Goal: Use online tool/utility: Use online tool/utility

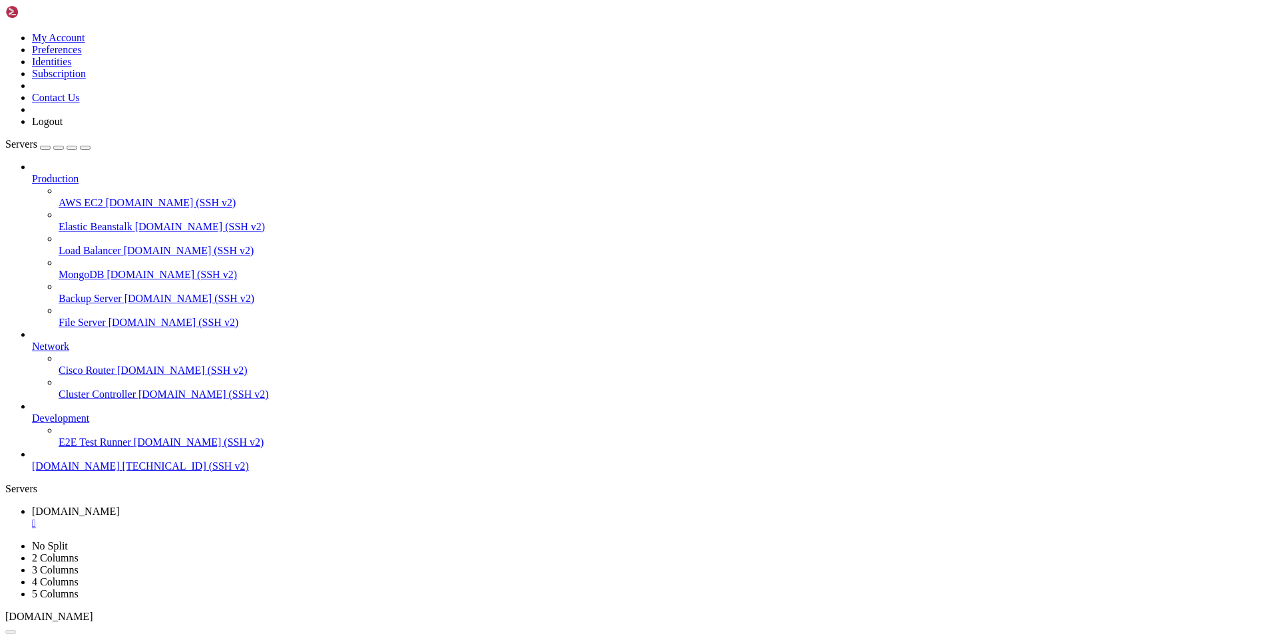
scroll to position [6, 1]
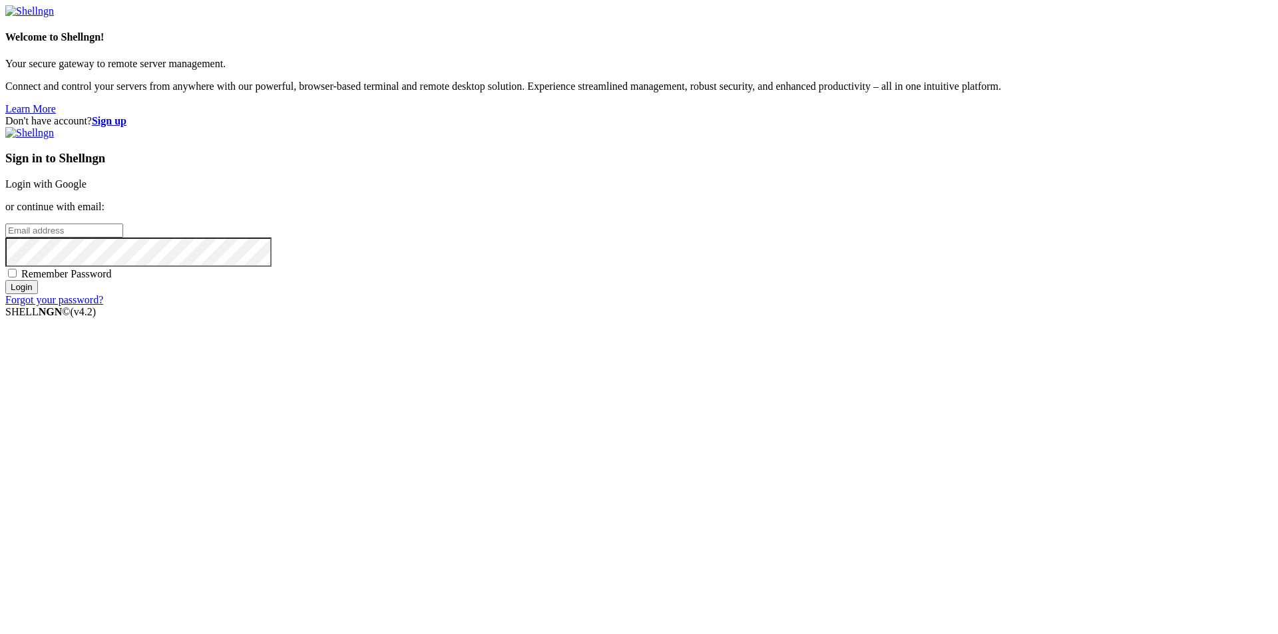
click at [87, 190] on link "Login with Google" at bounding box center [45, 183] width 81 height 11
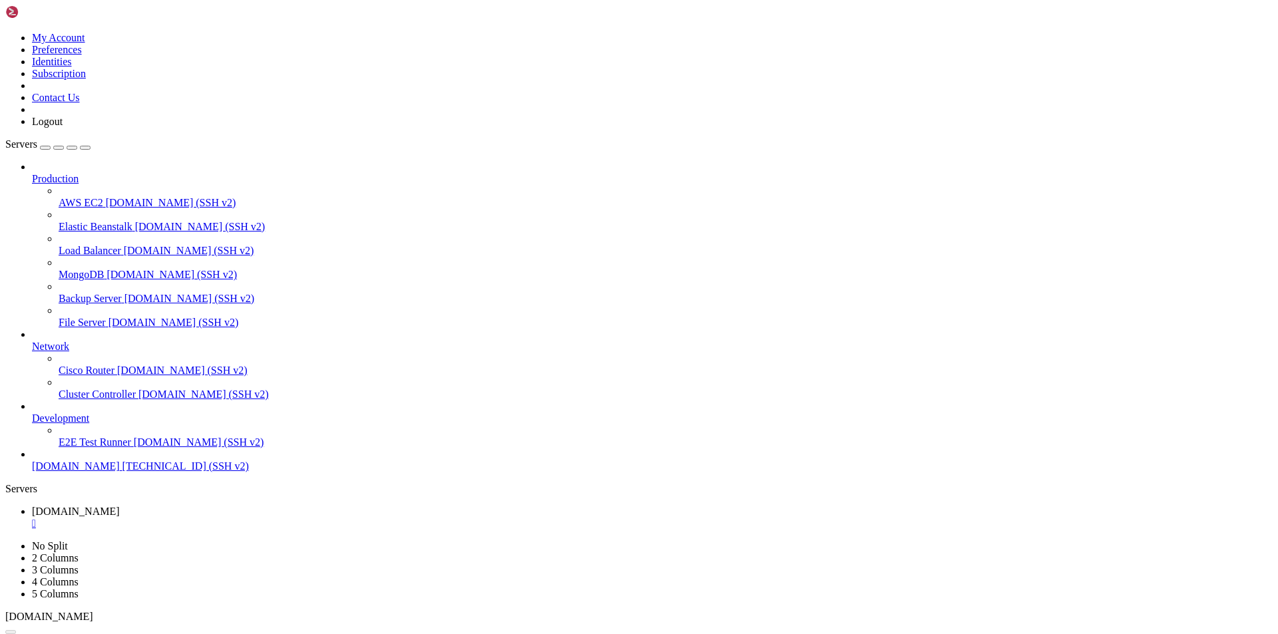
scroll to position [10466, 0]
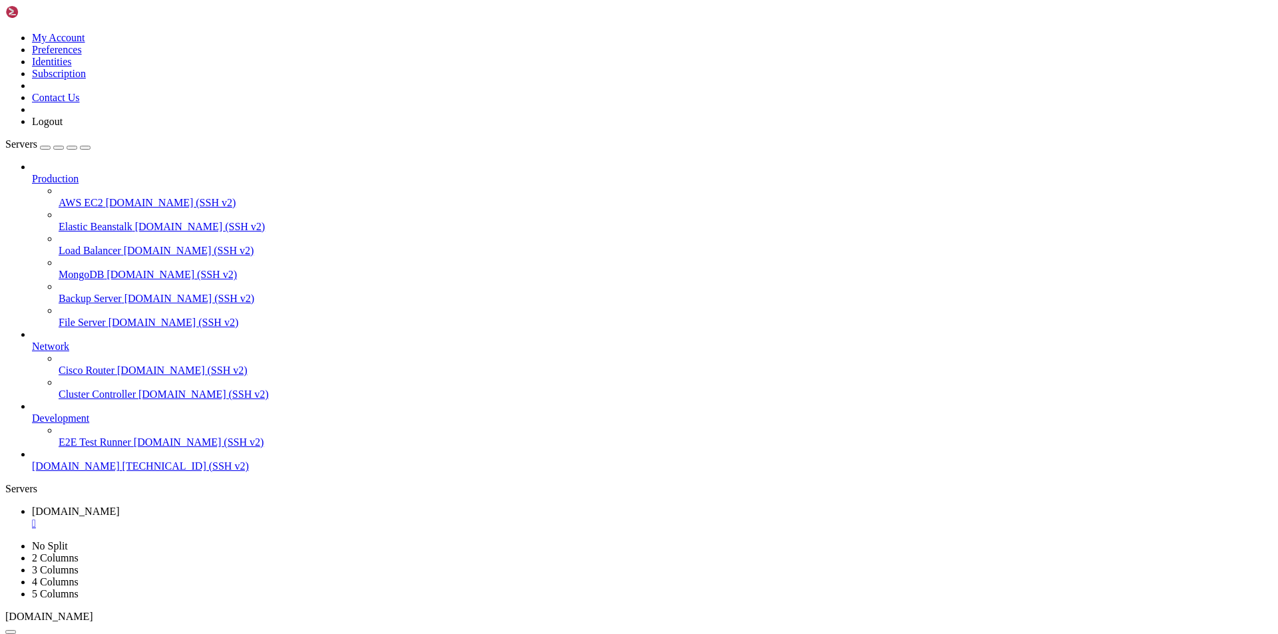
scroll to position [11835, 0]
drag, startPoint x: 161, startPoint y: 1298, endPoint x: 94, endPoint y: 1284, distance: 68.7
copy div "~# whois [TECHNICAL_ID] | grep OrgName OrgName : Google LLC"
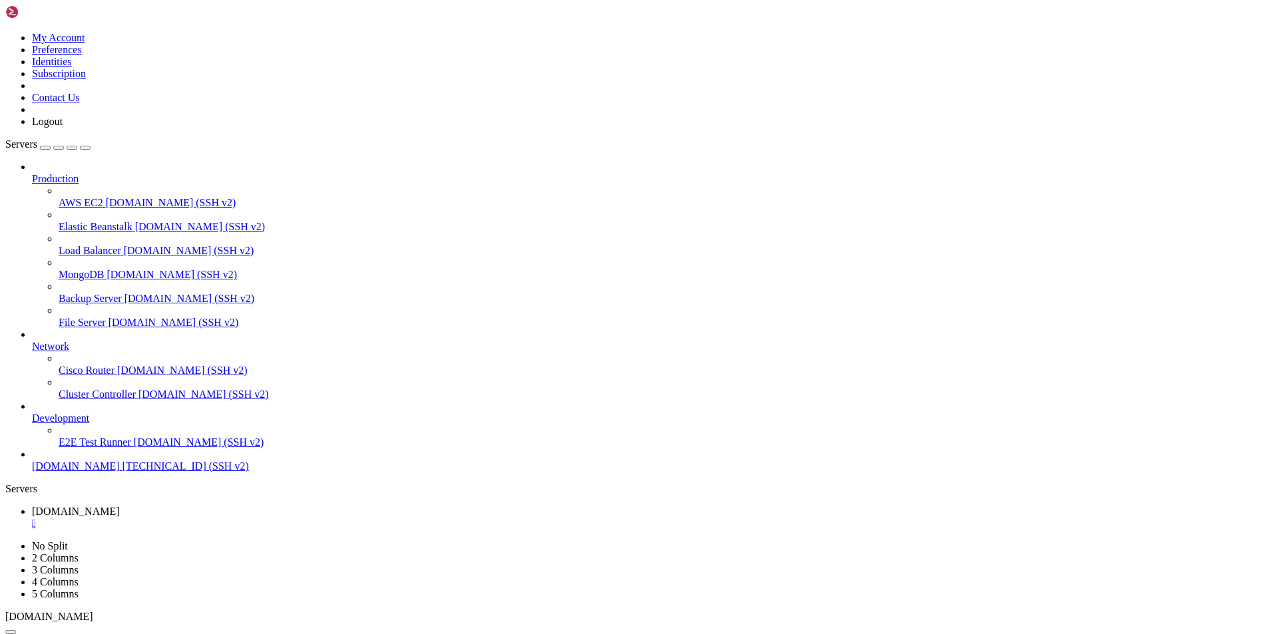
scroll to position [12401, 0]
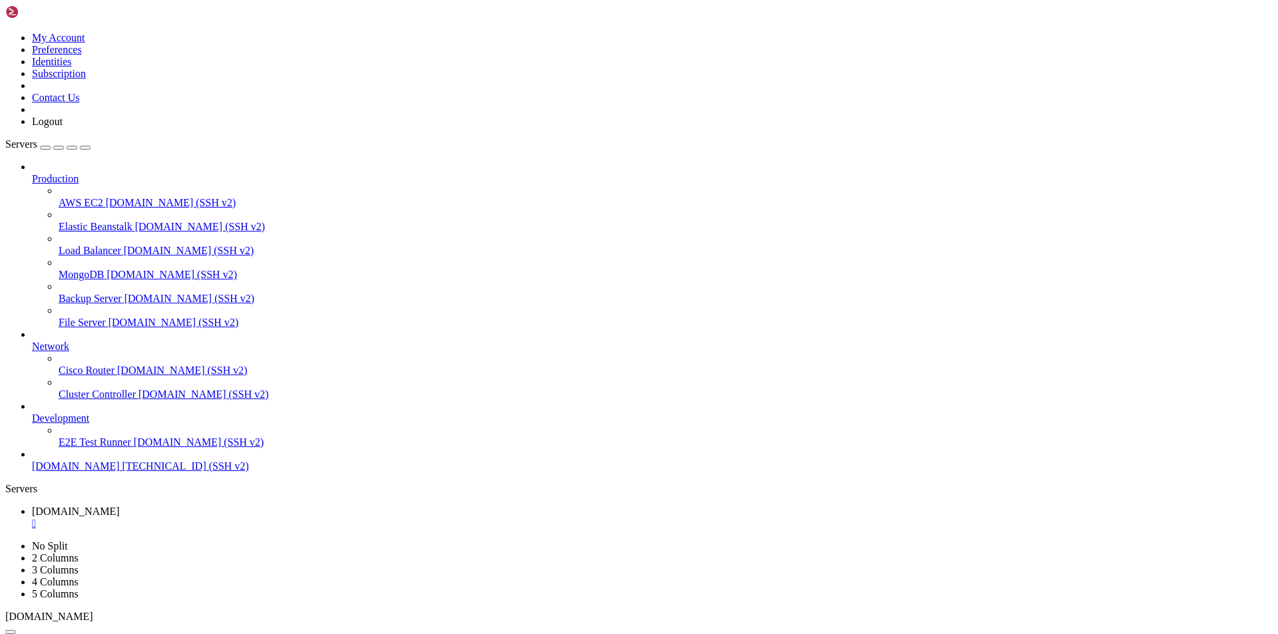
drag, startPoint x: 21, startPoint y: 1257, endPoint x: 13, endPoint y: 1205, distance: 53.3
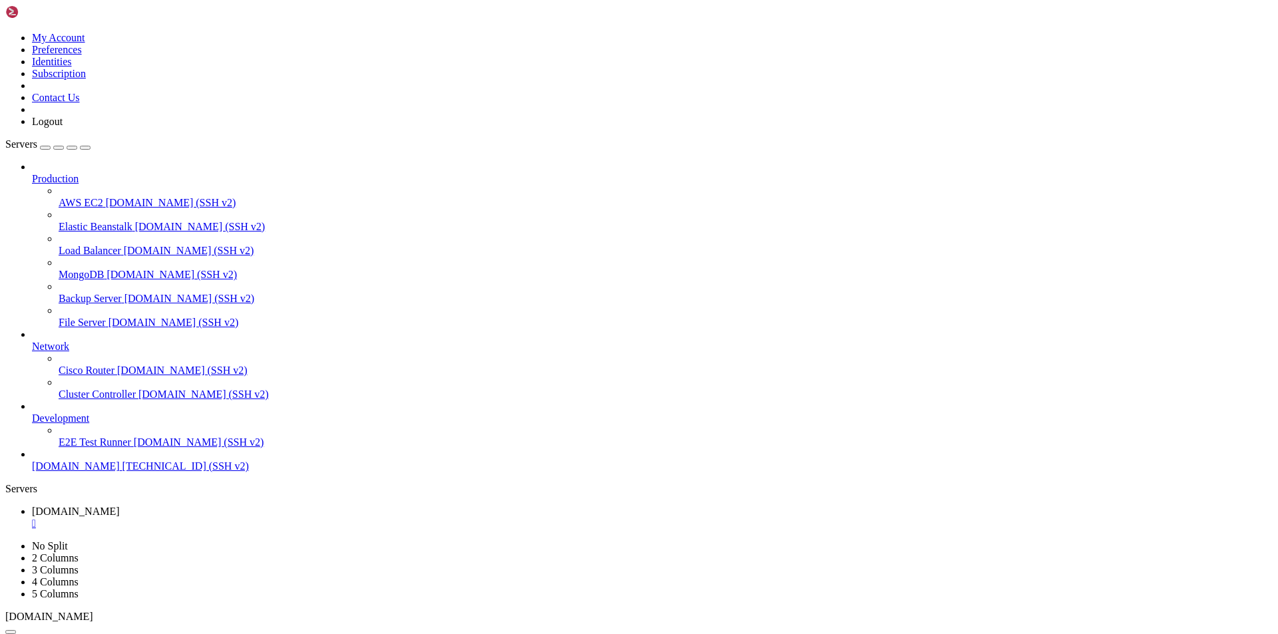
scroll to position [12736, 0]
drag, startPoint x: 134, startPoint y: 978, endPoint x: 216, endPoint y: 978, distance: 82.5
copy x-row "[TECHNICAL_ID]"
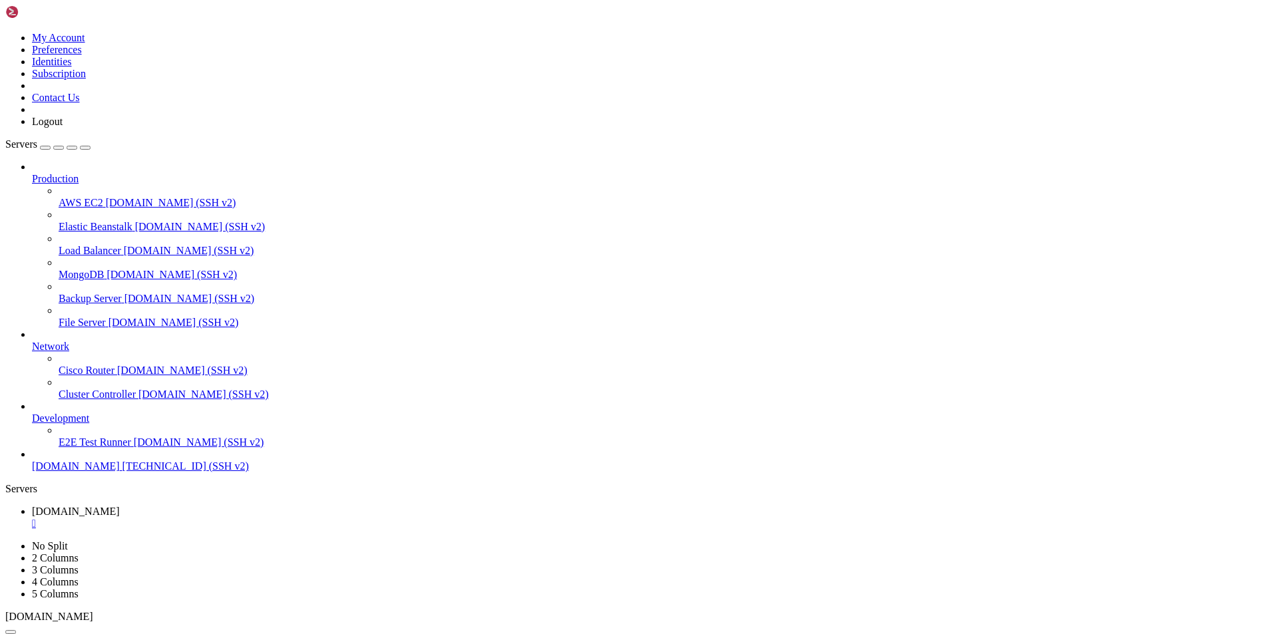
drag, startPoint x: 170, startPoint y: 1205, endPoint x: 252, endPoint y: 1207, distance: 81.9
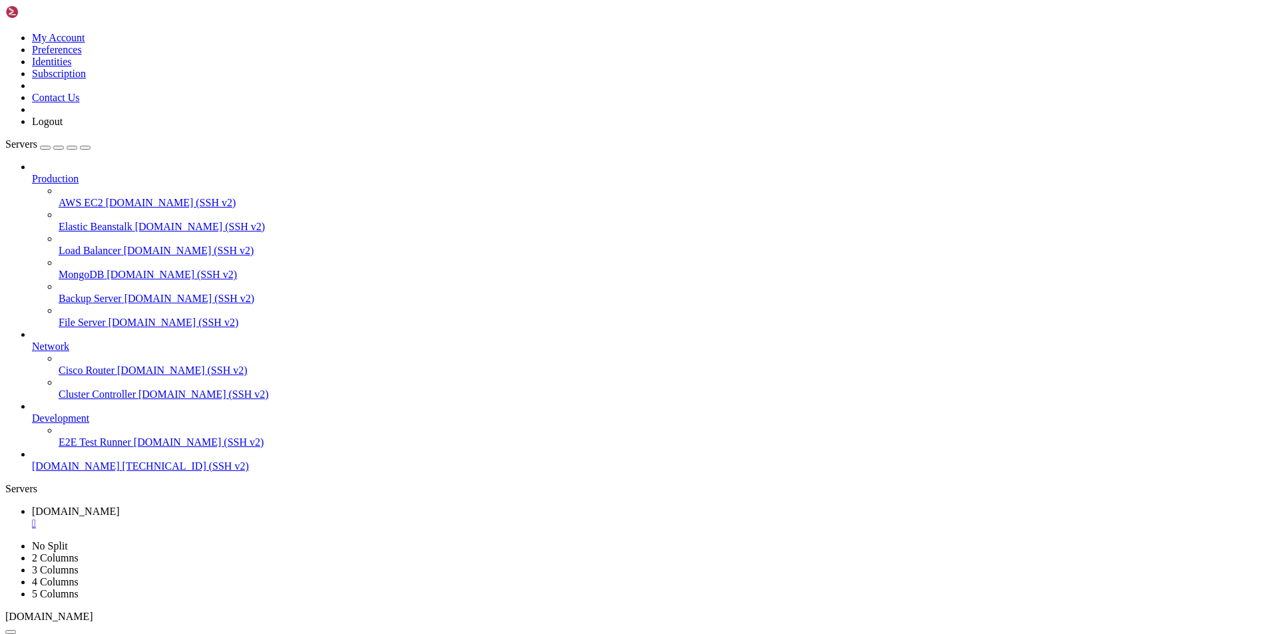
drag, startPoint x: 257, startPoint y: 1207, endPoint x: 168, endPoint y: 1207, distance: 89.2
copy x-row "[TECHNICAL_ID]"
